Goal: Information Seeking & Learning: Learn about a topic

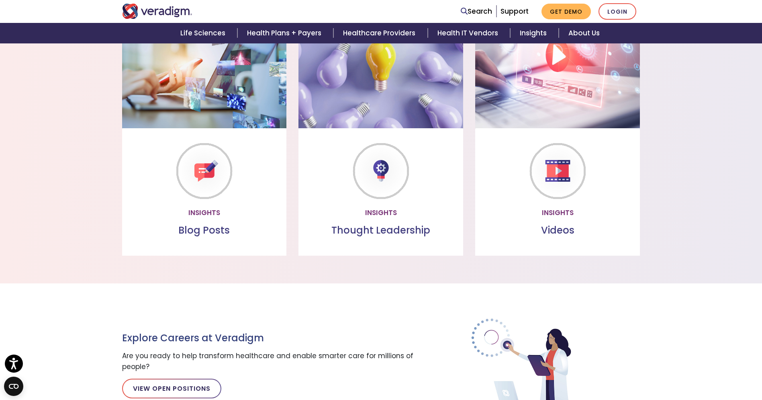
scroll to position [676, 0]
click at [207, 176] on p "Read through our collection of valuable insights" at bounding box center [204, 185] width 149 height 22
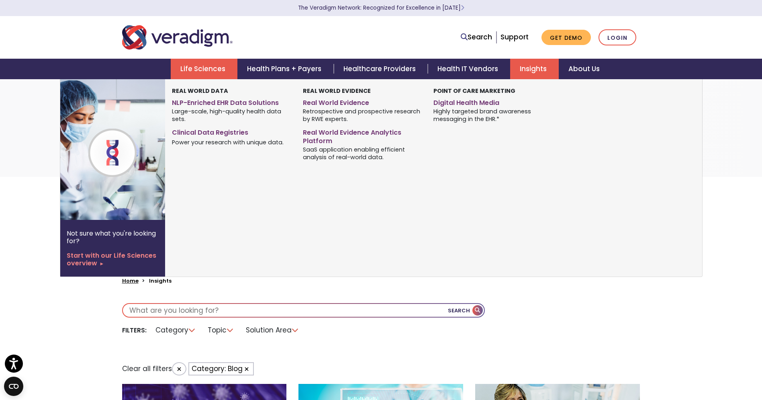
click at [216, 72] on link "Life Sciences" at bounding box center [204, 69] width 67 height 20
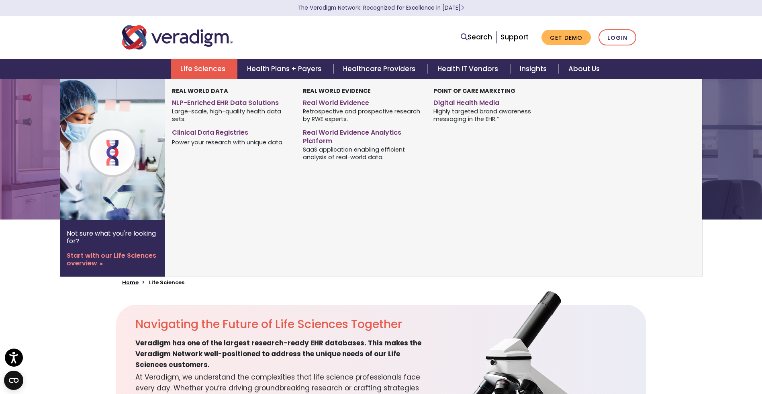
click at [196, 76] on link "Life Sciences" at bounding box center [204, 69] width 67 height 20
click at [201, 104] on link "NLP-Enriched EHR Data Solutions" at bounding box center [231, 102] width 119 height 12
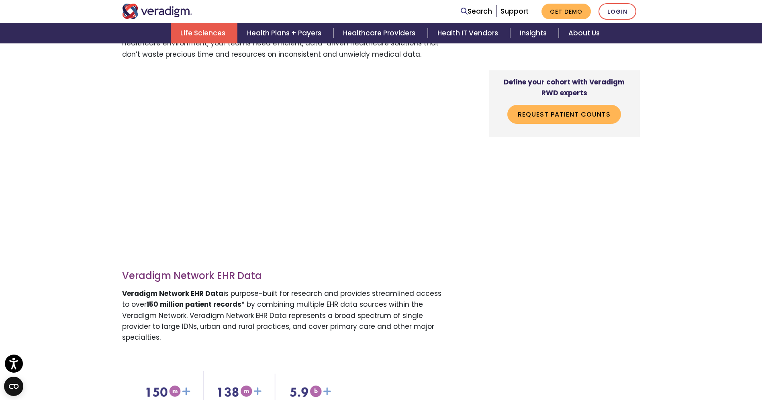
scroll to position [401, 0]
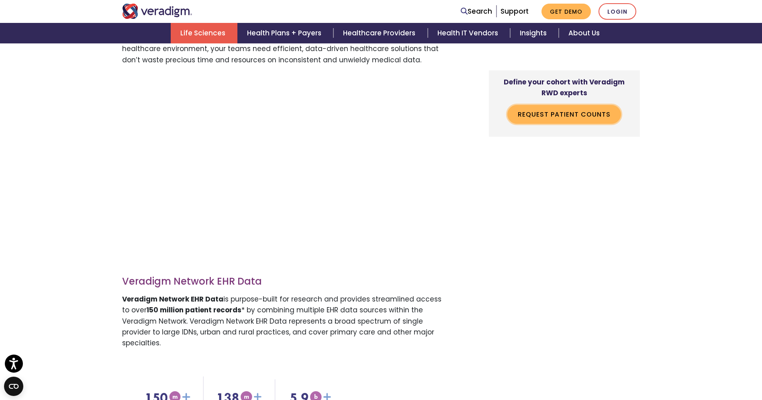
click at [561, 116] on link "Request Patient Counts" at bounding box center [564, 114] width 114 height 18
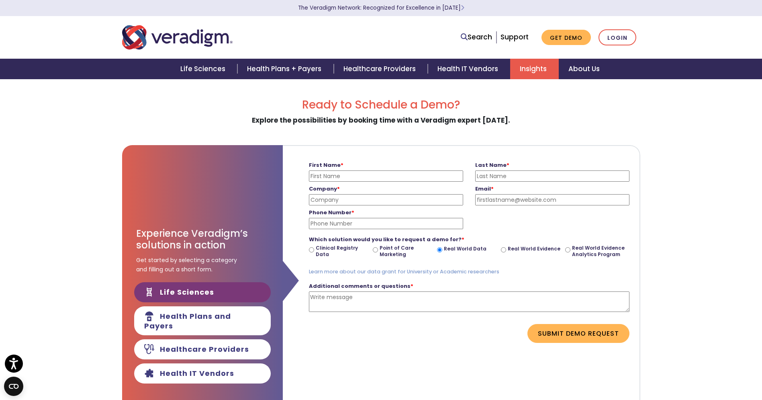
click at [540, 74] on link "Insights" at bounding box center [534, 69] width 49 height 20
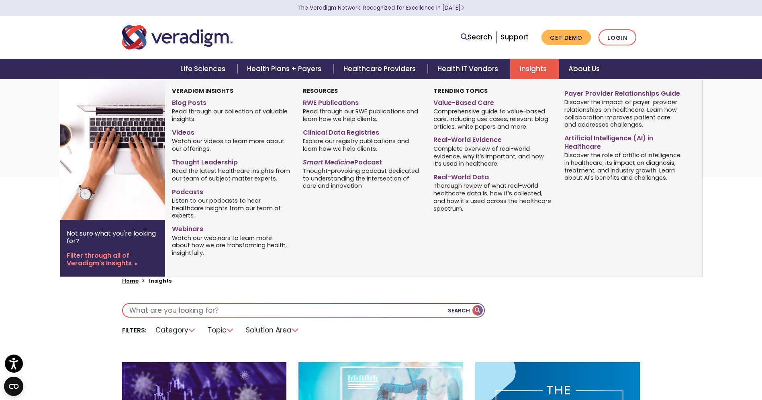
scroll to position [5, 0]
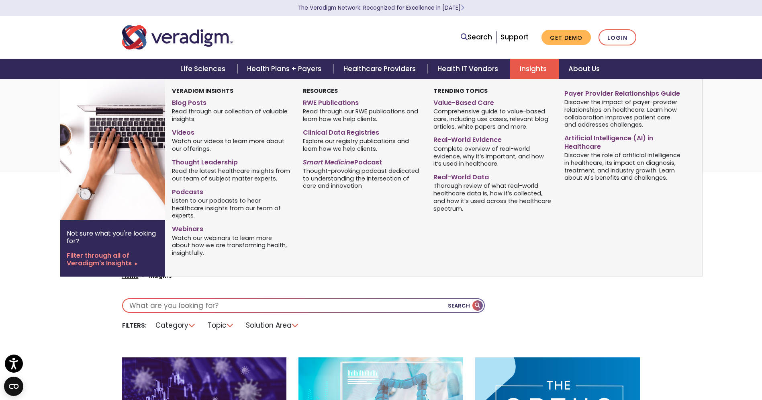
click at [459, 179] on link "Real-World Data" at bounding box center [493, 176] width 119 height 12
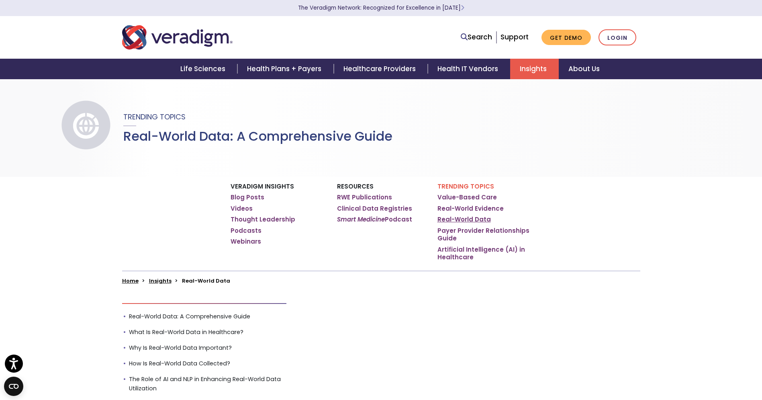
click at [480, 219] on link "Real-World Data" at bounding box center [464, 219] width 53 height 8
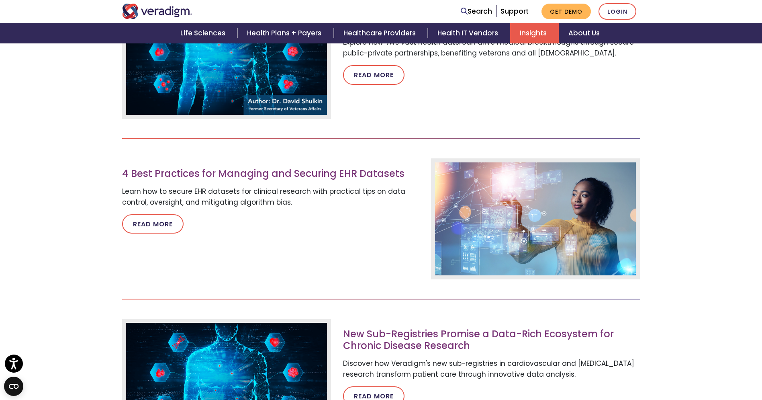
scroll to position [4563, 0]
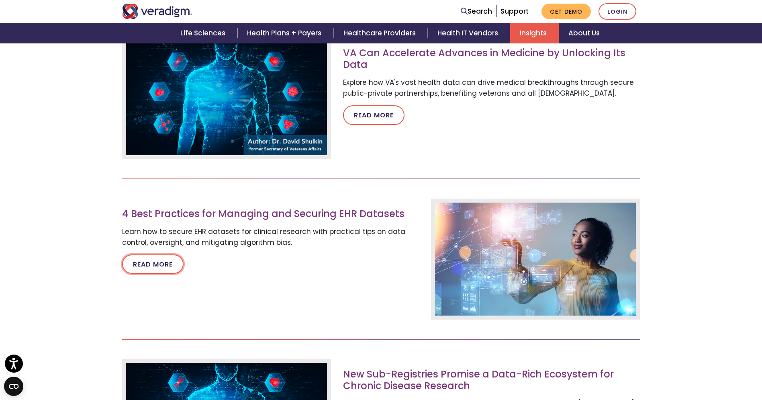
click at [165, 254] on link "Read more" at bounding box center [152, 263] width 61 height 19
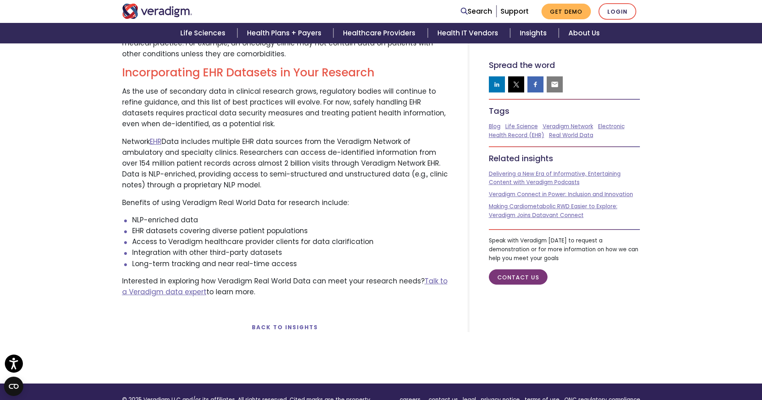
scroll to position [1882, 0]
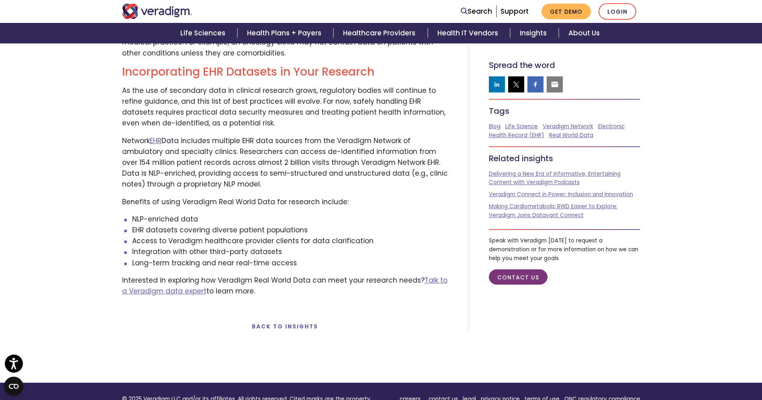
click at [419, 180] on p "Network EHR Data includes multiple EHR data sources from the Veradigm Network o…" at bounding box center [285, 162] width 326 height 55
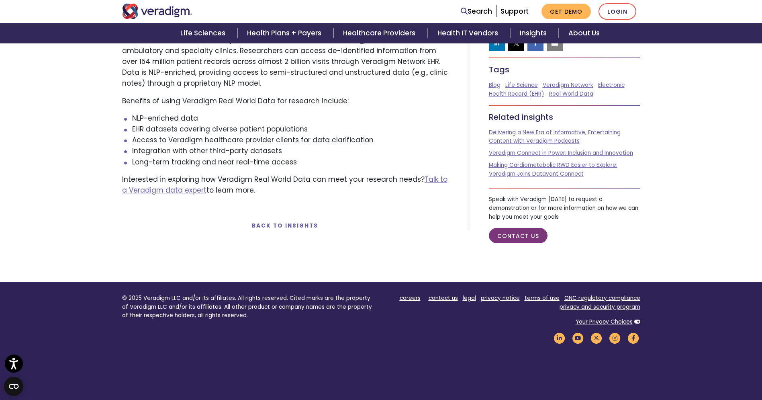
scroll to position [1993, 0]
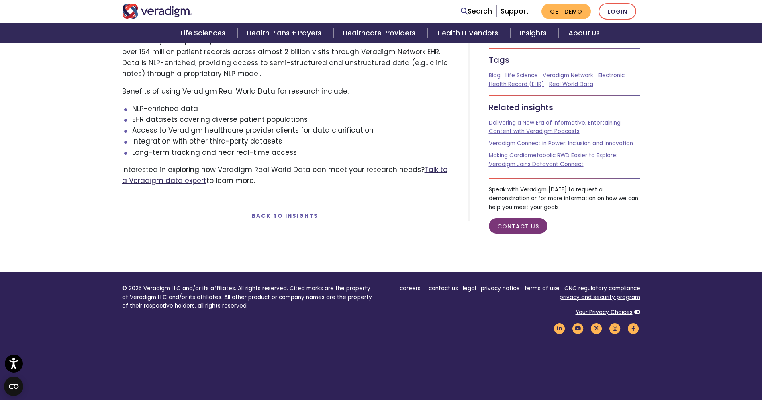
click at [434, 170] on link "Talk to a Veradigm data expert" at bounding box center [284, 175] width 325 height 20
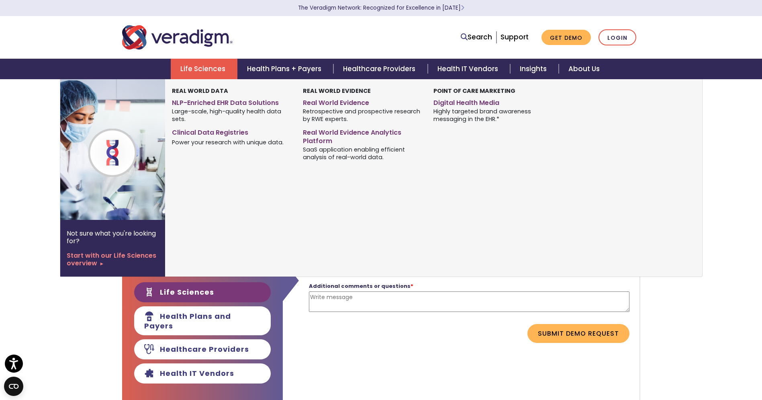
click at [207, 70] on link "Life Sciences" at bounding box center [204, 69] width 67 height 20
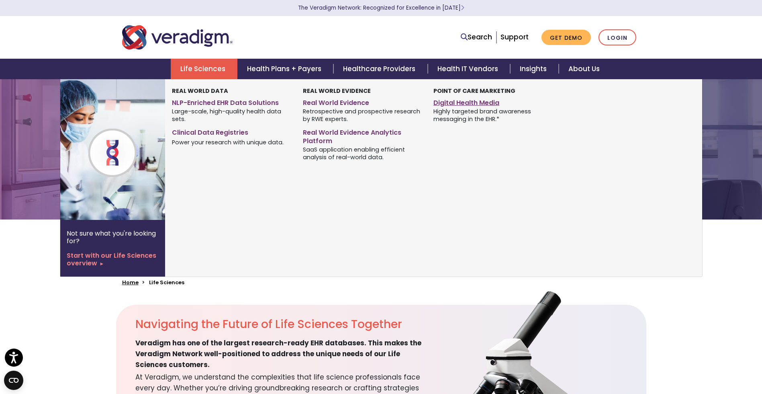
click at [461, 103] on link "Digital Health Media" at bounding box center [493, 102] width 119 height 12
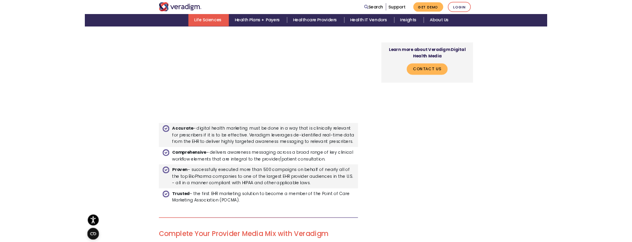
scroll to position [2091, 0]
